Goal: Task Accomplishment & Management: Complete application form

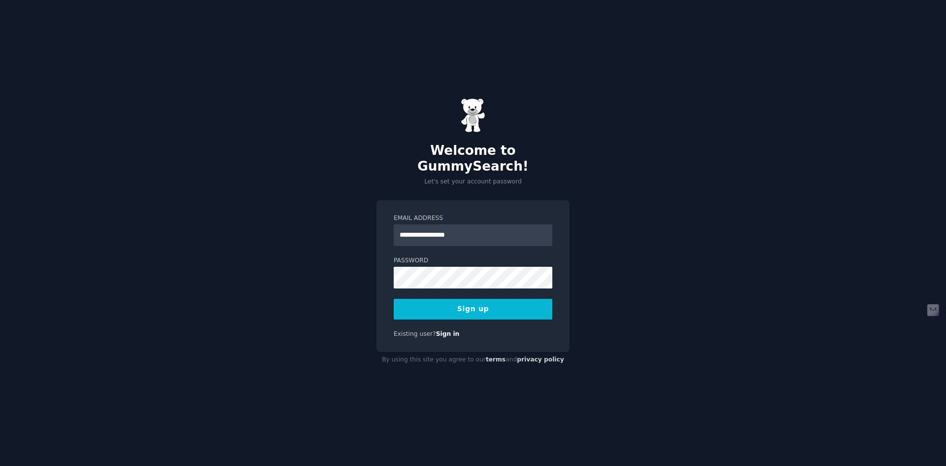
type input "**********"
click at [492, 299] on button "Sign up" at bounding box center [473, 309] width 159 height 21
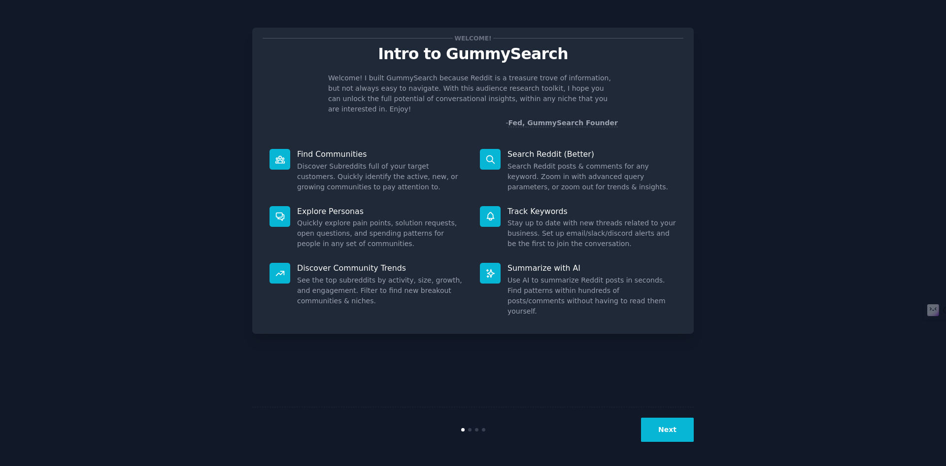
click at [670, 430] on button "Next" at bounding box center [667, 429] width 53 height 24
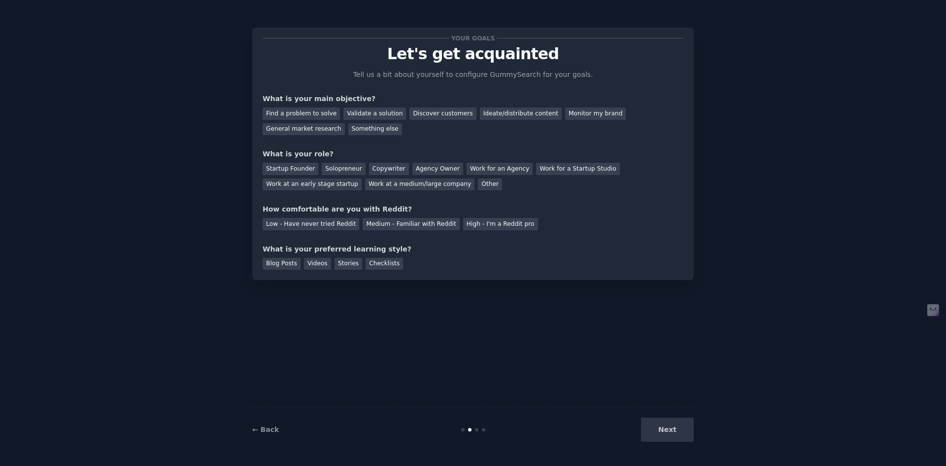
click at [670, 430] on div "Next" at bounding box center [619, 429] width 147 height 24
click at [311, 110] on div "Find a problem to solve" at bounding box center [301, 113] width 77 height 12
click at [345, 123] on div "General market research" at bounding box center [304, 129] width 82 height 12
click at [299, 114] on div "Find a problem to solve" at bounding box center [301, 113] width 77 height 12
click at [478, 188] on div "Other" at bounding box center [490, 184] width 24 height 12
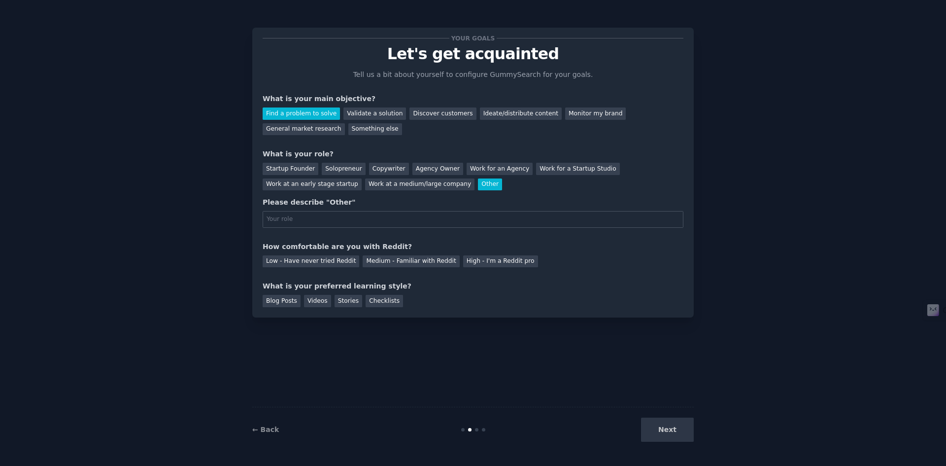
click at [478, 188] on div "Other" at bounding box center [490, 184] width 24 height 12
click at [517, 112] on div "Ideate/distribute content" at bounding box center [521, 113] width 82 height 12
click at [289, 164] on div "Startup Founder" at bounding box center [291, 169] width 56 height 12
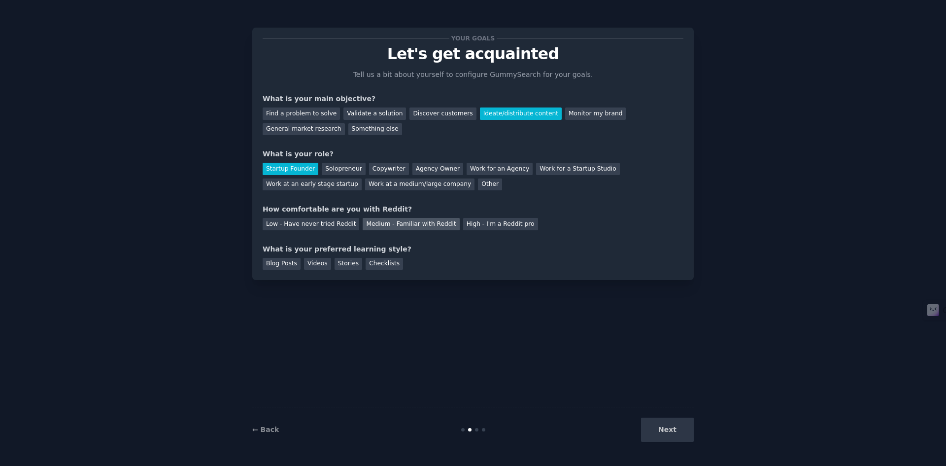
click at [383, 228] on div "Medium - Familiar with Reddit" at bounding box center [411, 224] width 97 height 12
click at [375, 264] on div "Checklists" at bounding box center [384, 264] width 37 height 12
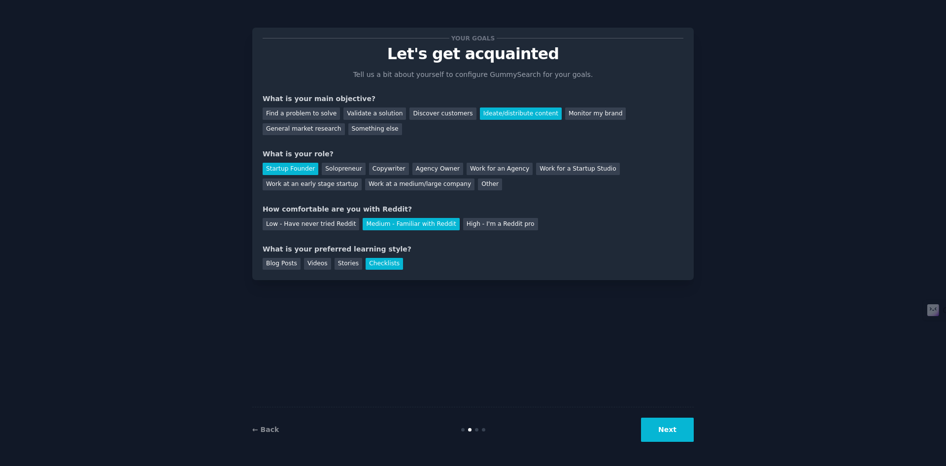
click at [684, 416] on div "← Back Next" at bounding box center [472, 428] width 441 height 45
click at [679, 431] on button "Next" at bounding box center [667, 429] width 53 height 24
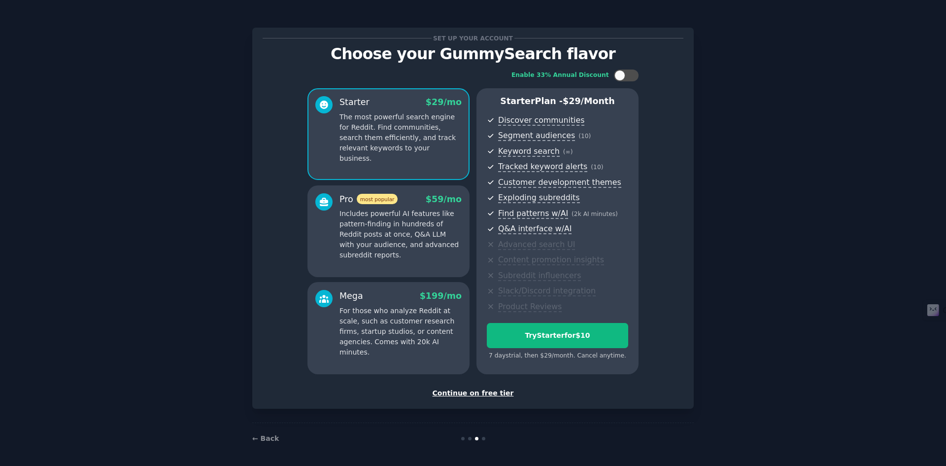
click at [476, 391] on div "Continue on free tier" at bounding box center [473, 393] width 421 height 10
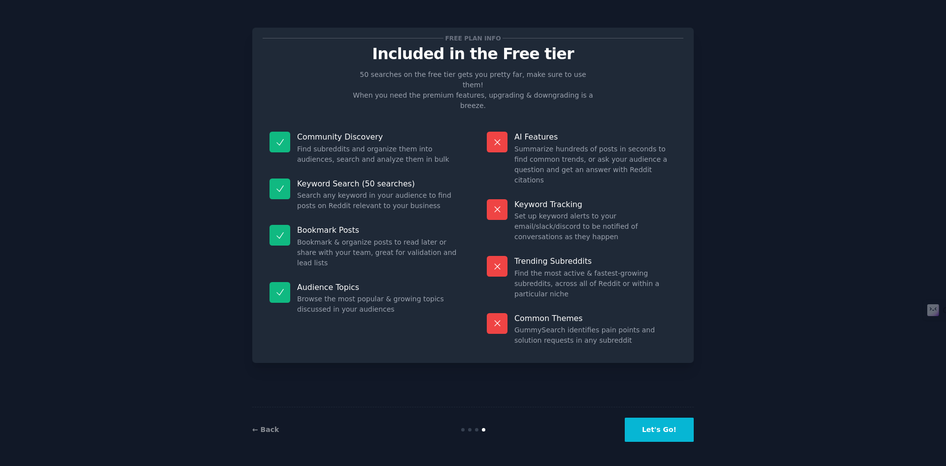
click at [677, 428] on button "Let's Go!" at bounding box center [659, 429] width 69 height 24
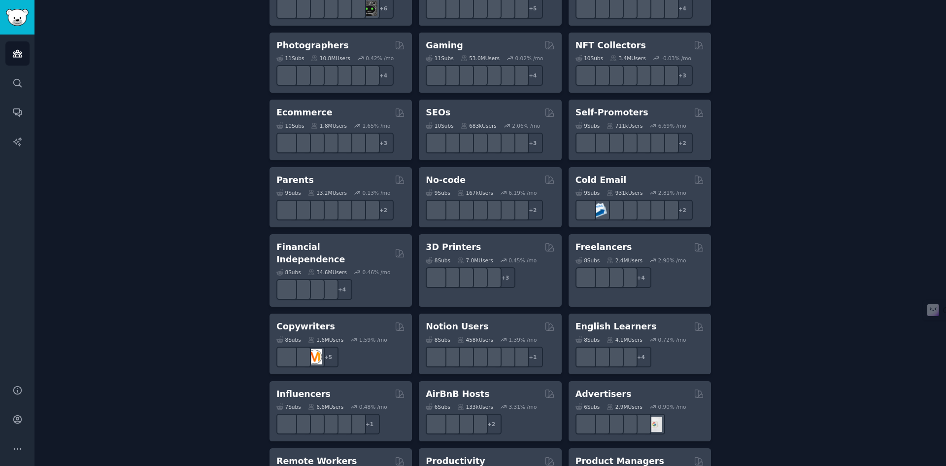
scroll to position [671, 0]
